Goal: Information Seeking & Learning: Learn about a topic

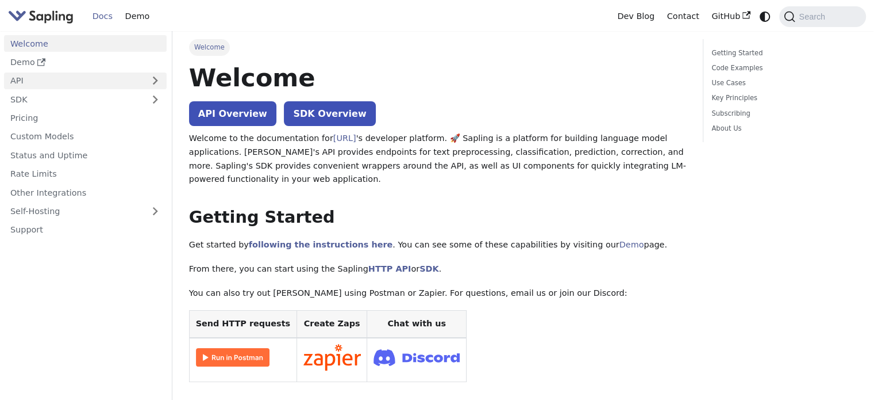
click at [119, 75] on link "API" at bounding box center [74, 80] width 140 height 17
click at [135, 75] on link "API" at bounding box center [74, 80] width 140 height 17
click at [146, 87] on button "Expand sidebar category 'API'" at bounding box center [155, 80] width 23 height 17
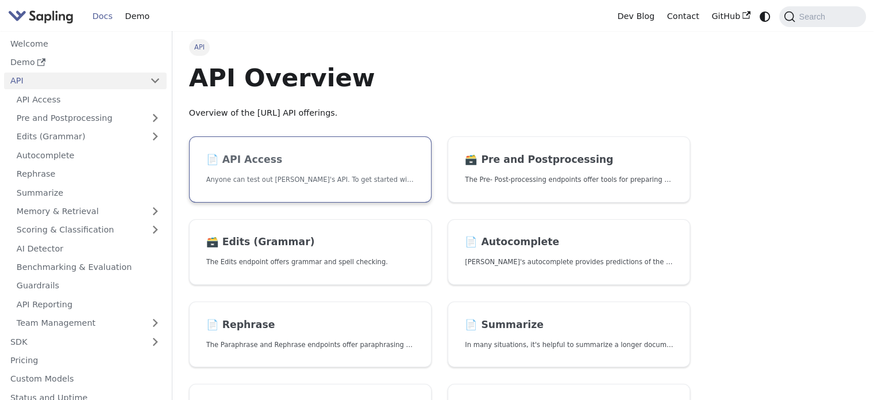
click at [257, 167] on link "📄️ API Access Anyone can test out Sapling's API. To get started with the API, s…" at bounding box center [310, 169] width 243 height 66
click at [266, 159] on h2 "📄️ API Access" at bounding box center [310, 159] width 208 height 13
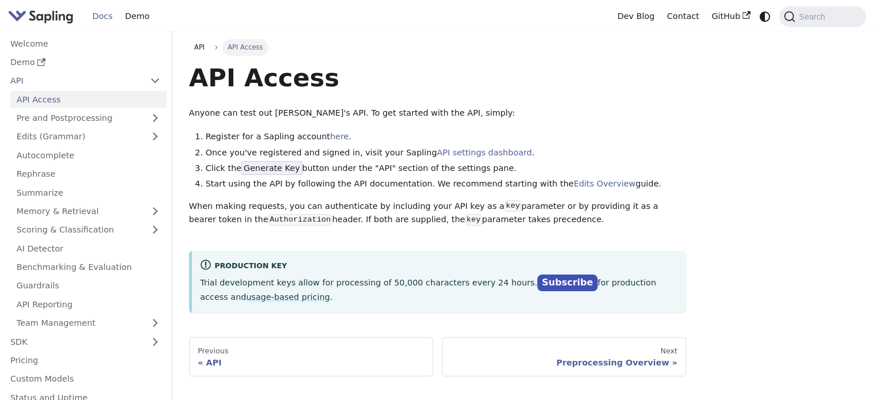
click at [276, 170] on span "Generate Key" at bounding box center [271, 168] width 61 height 14
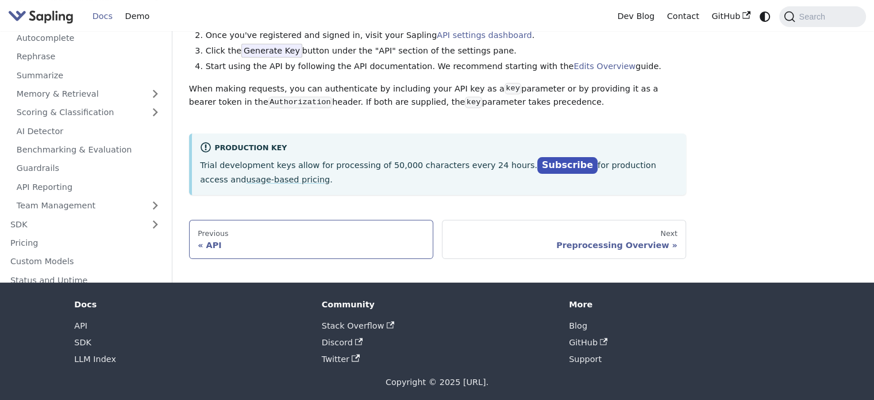
scroll to position [123, 0]
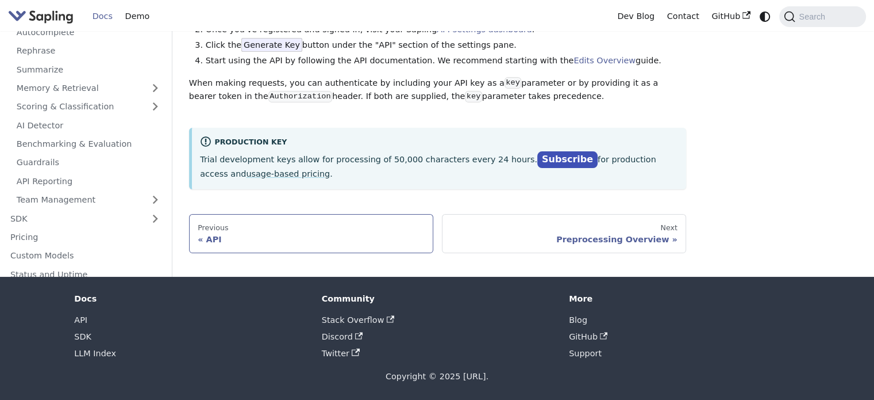
click at [334, 234] on div "API" at bounding box center [311, 239] width 227 height 10
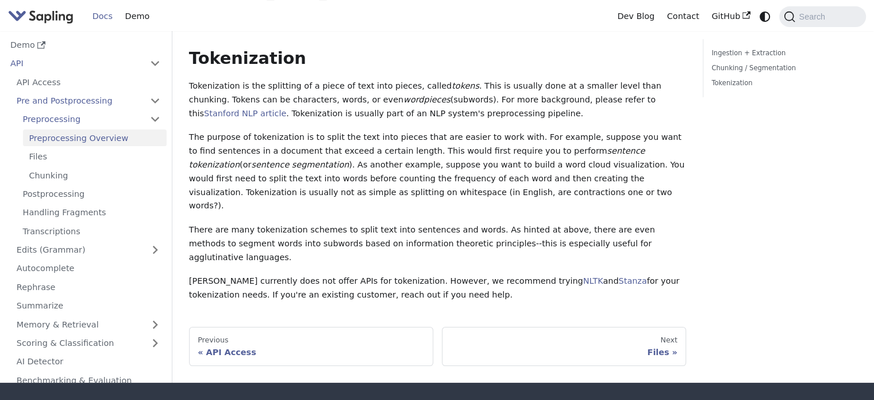
scroll to position [287, 0]
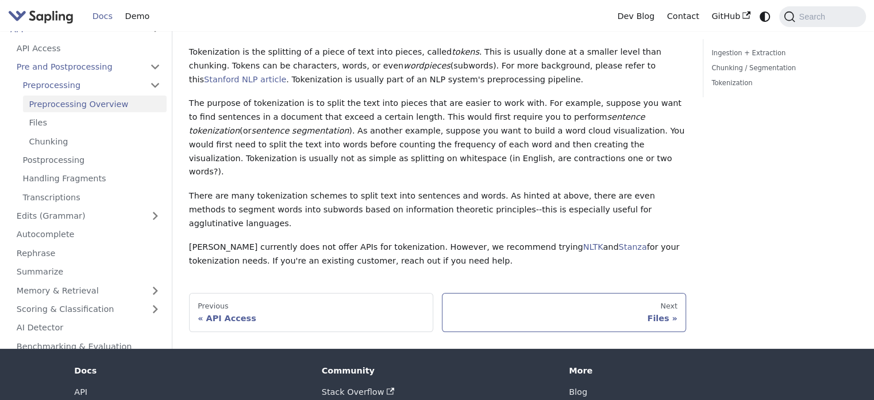
click at [612, 313] on div "Files" at bounding box center [564, 318] width 227 height 10
